Goal: Navigation & Orientation: Find specific page/section

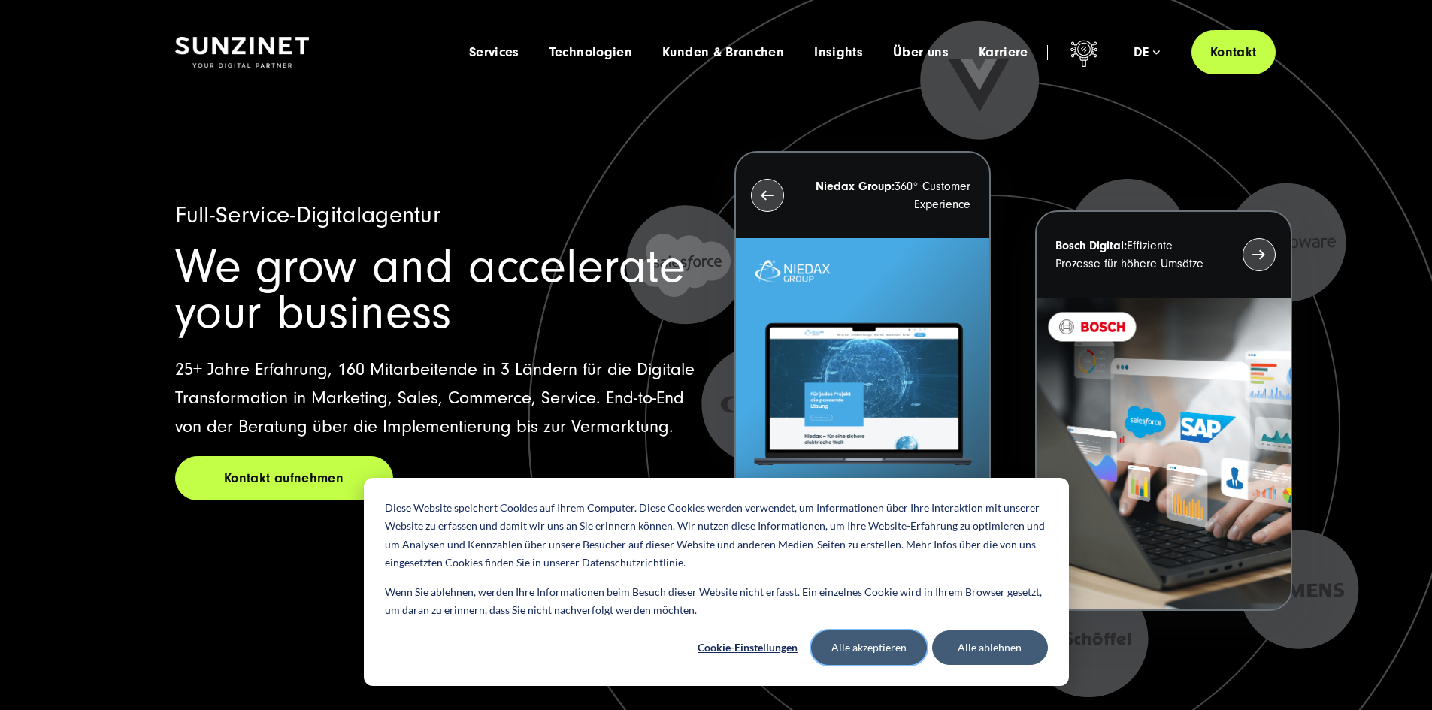
click at [905, 653] on button "Alle akzeptieren" at bounding box center [869, 648] width 116 height 35
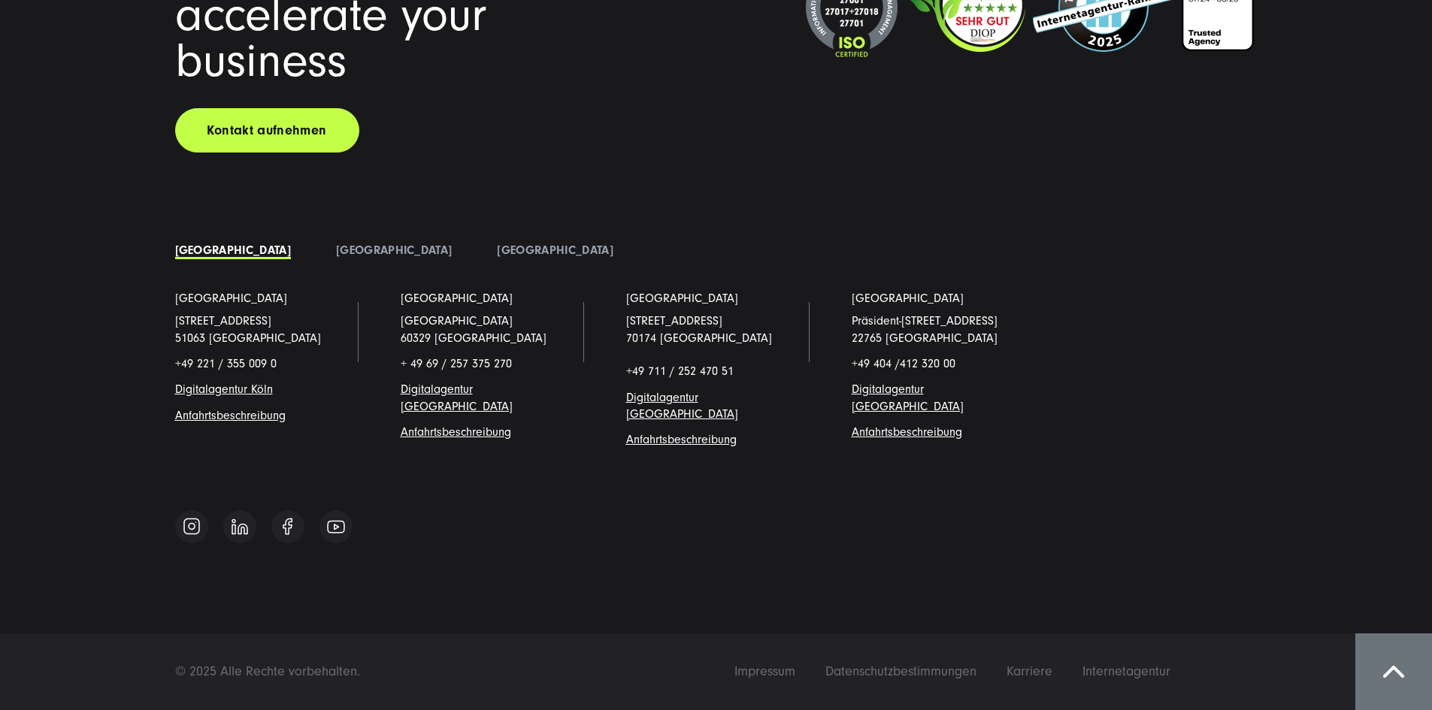
scroll to position [13351, 0]
click at [795, 669] on span "Impressum" at bounding box center [765, 672] width 61 height 16
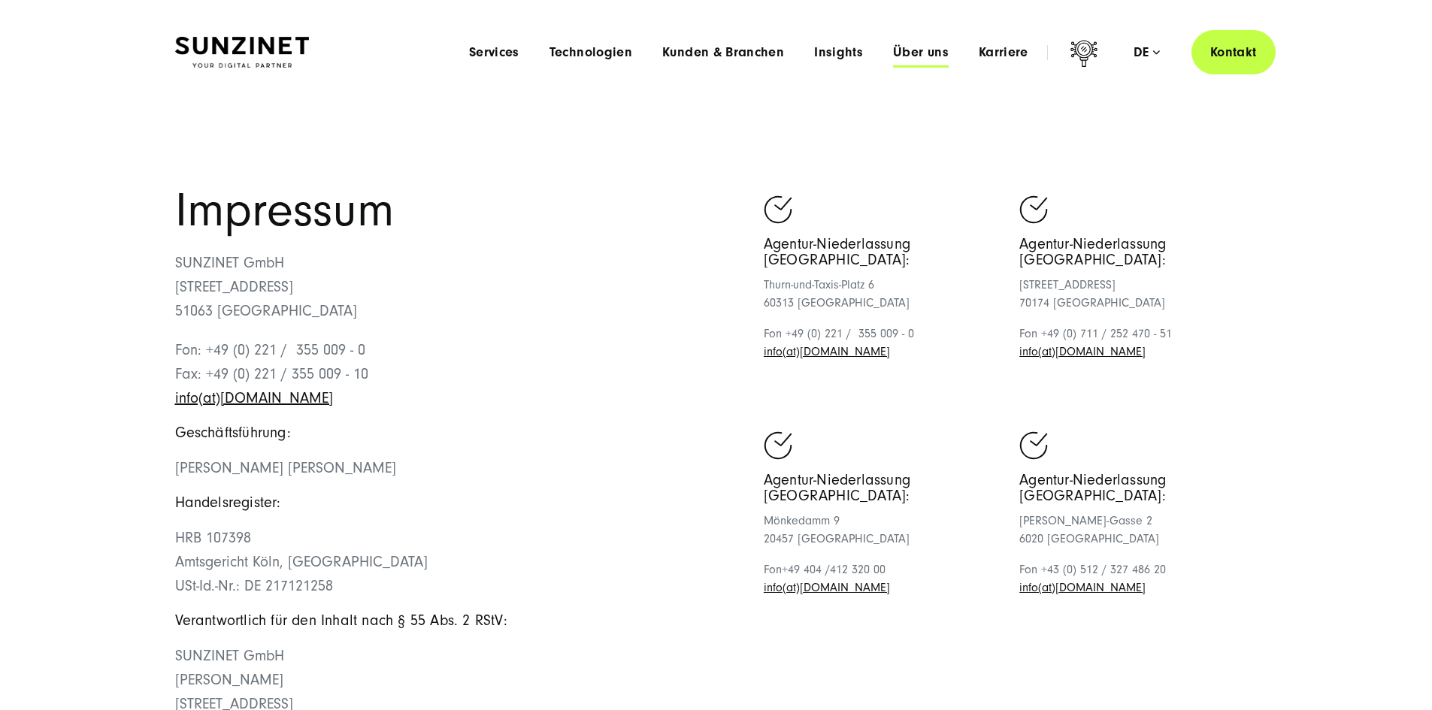
click at [901, 53] on span "Über uns" at bounding box center [921, 52] width 56 height 15
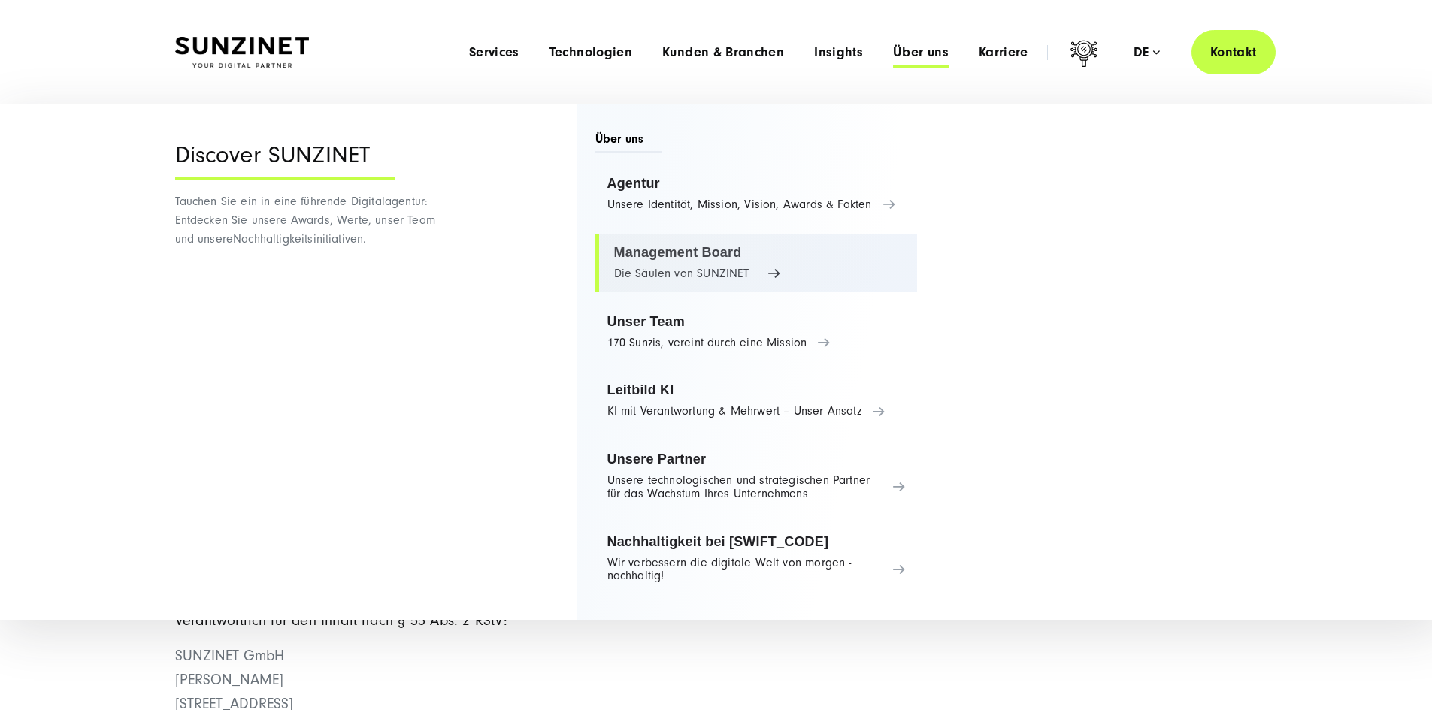
click at [661, 252] on link "Management Board Die Säulen von SUNZINET" at bounding box center [756, 263] width 323 height 57
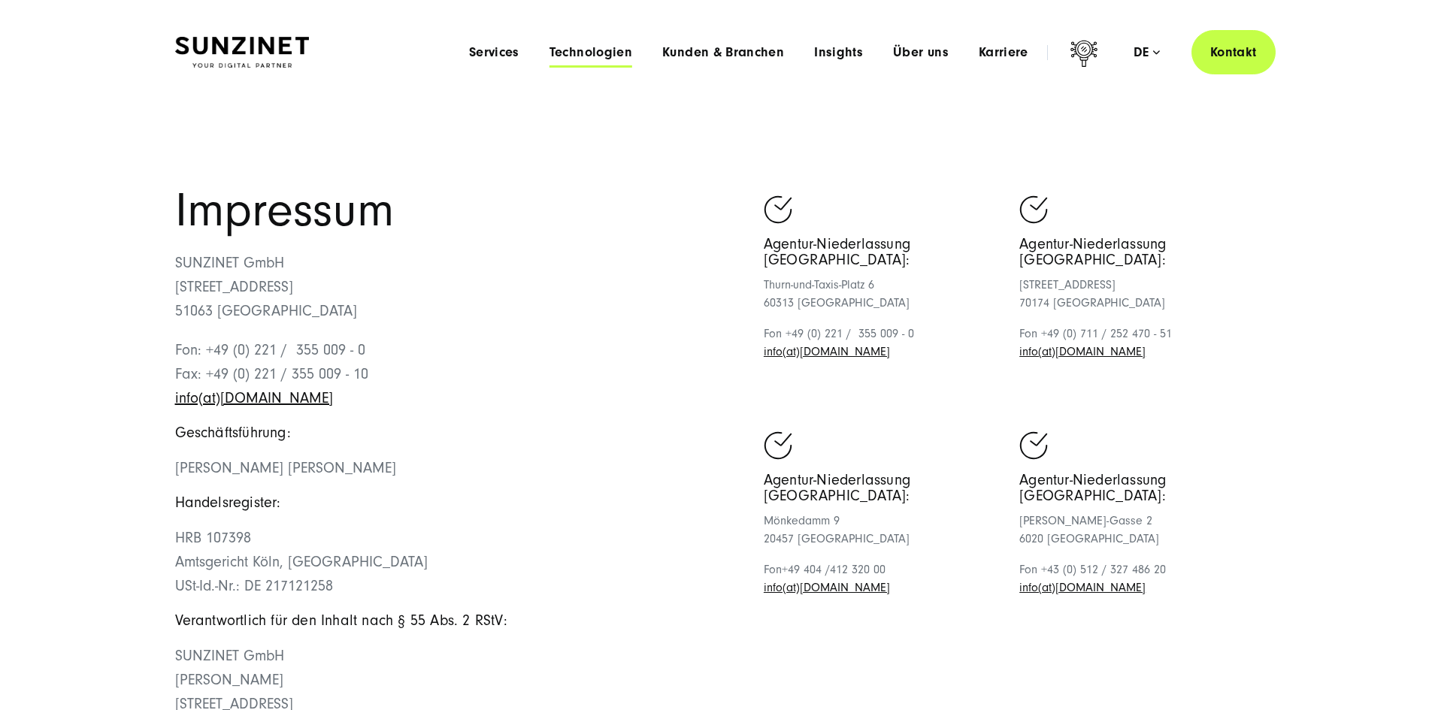
click at [550, 56] on span "Technologien" at bounding box center [591, 52] width 83 height 15
